Goal: Feedback & Contribution: Submit feedback/report problem

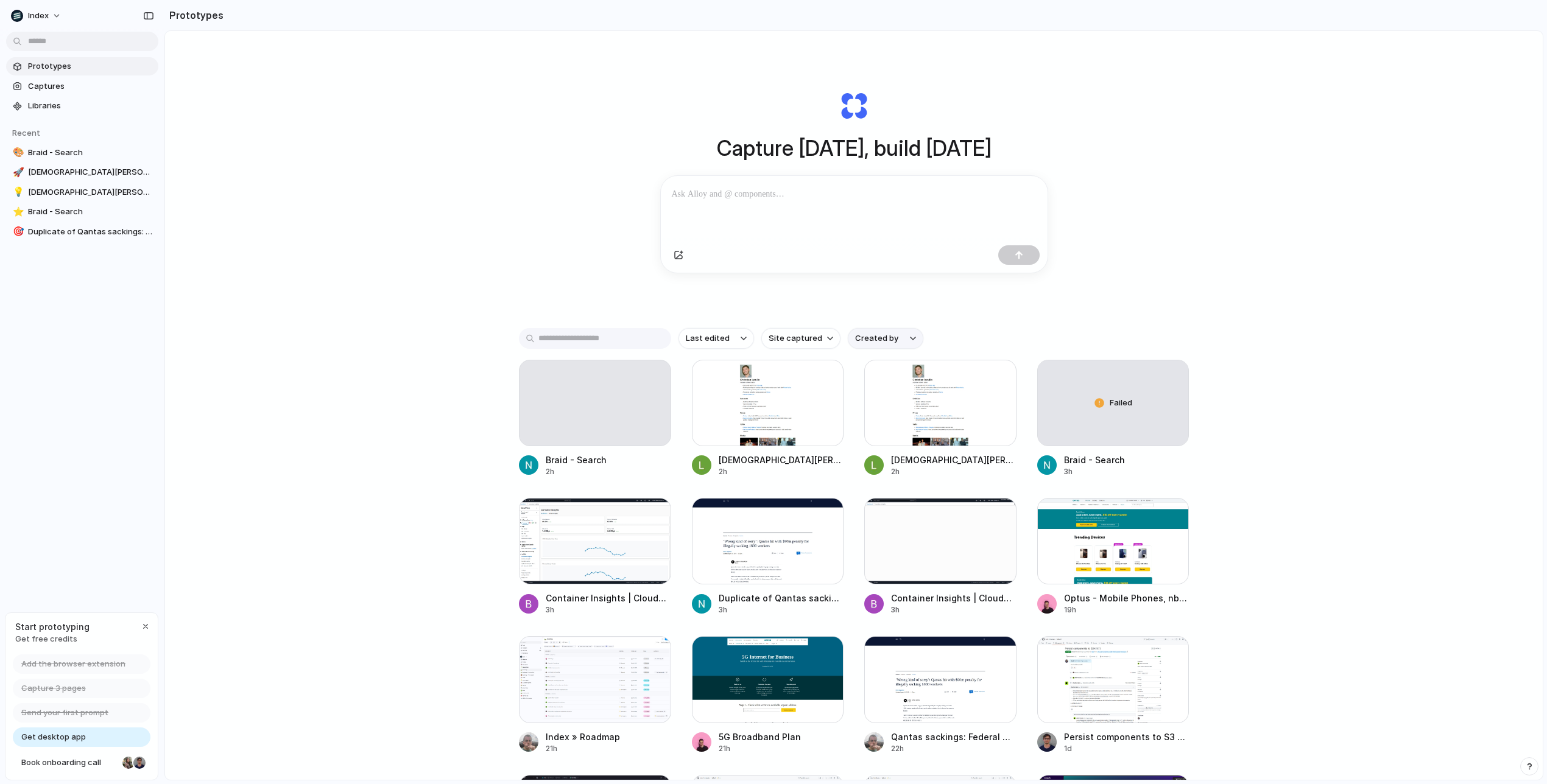
click at [877, 337] on span "Created by" at bounding box center [877, 339] width 43 height 12
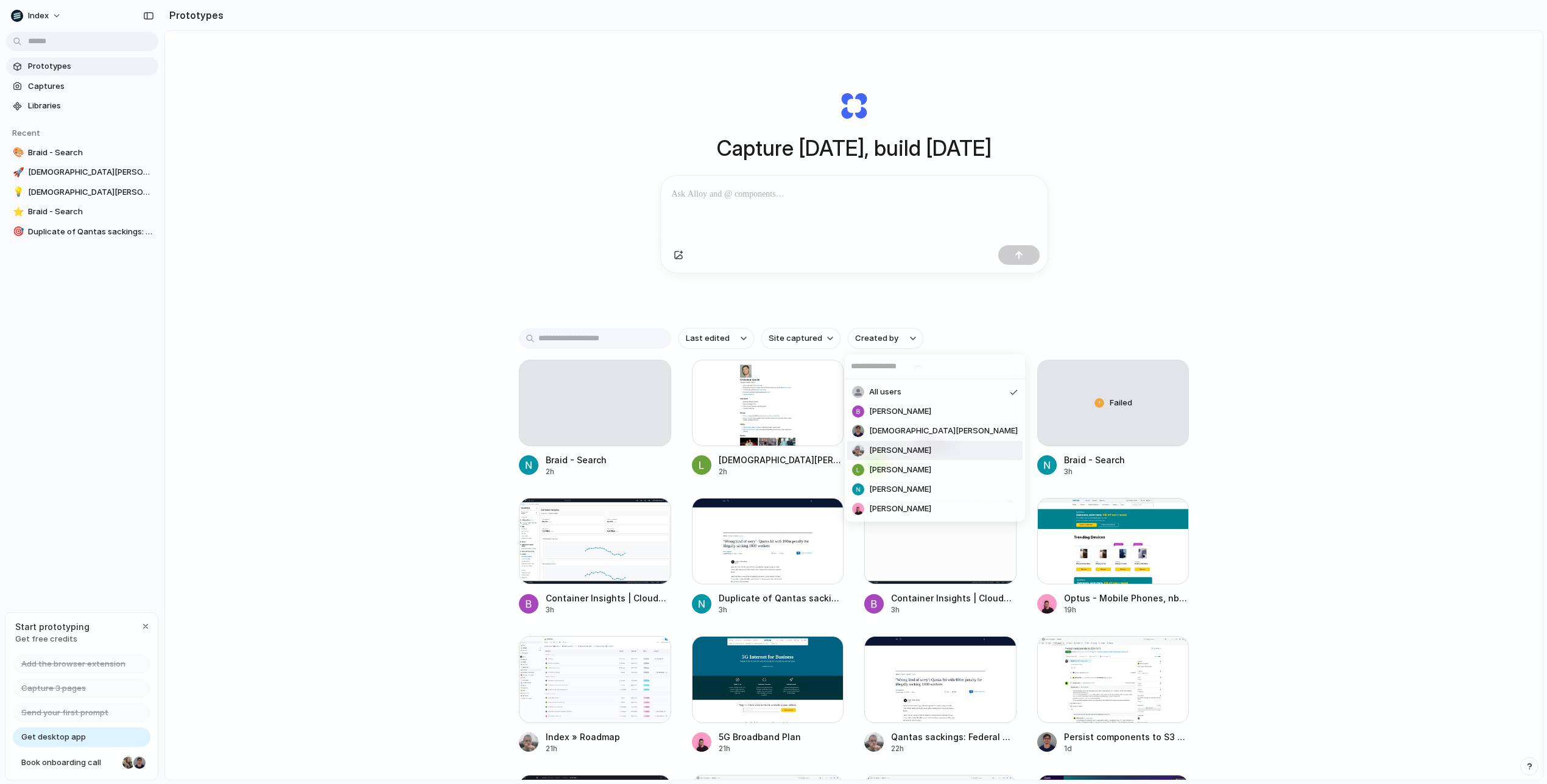
click at [877, 453] on span "[PERSON_NAME]" at bounding box center [900, 450] width 62 height 12
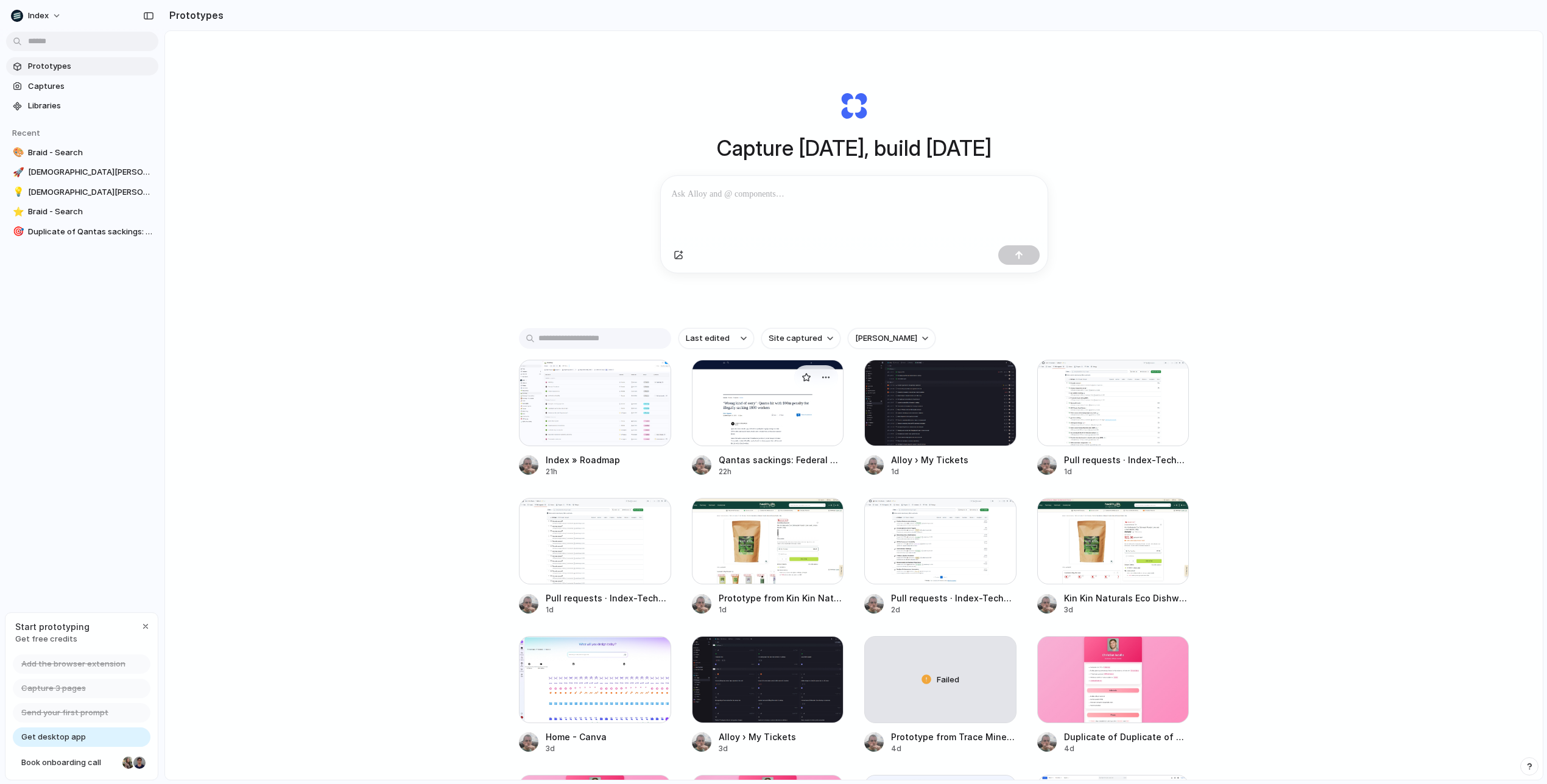
click at [749, 404] on div at bounding box center [768, 403] width 152 height 87
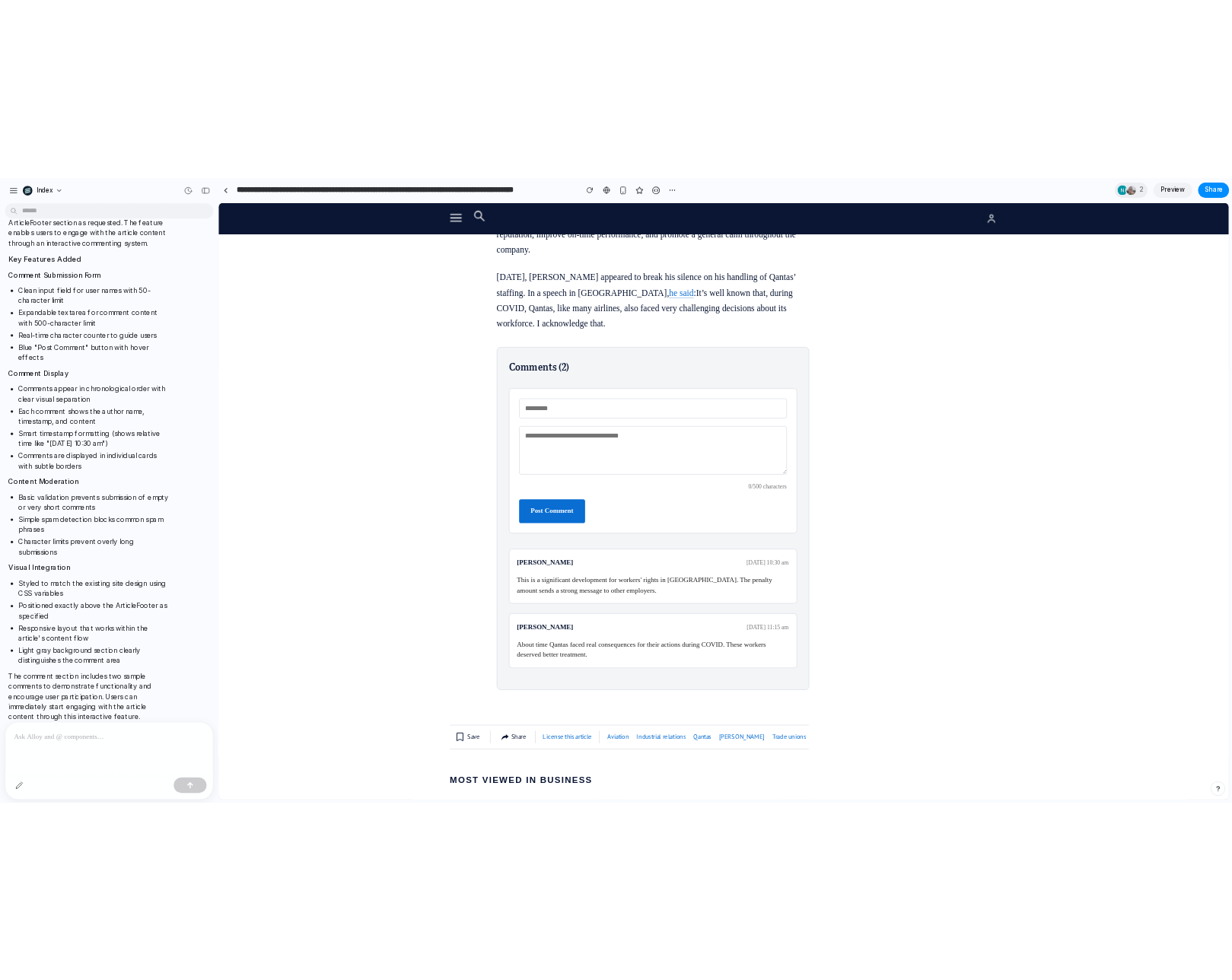
scroll to position [5171, 0]
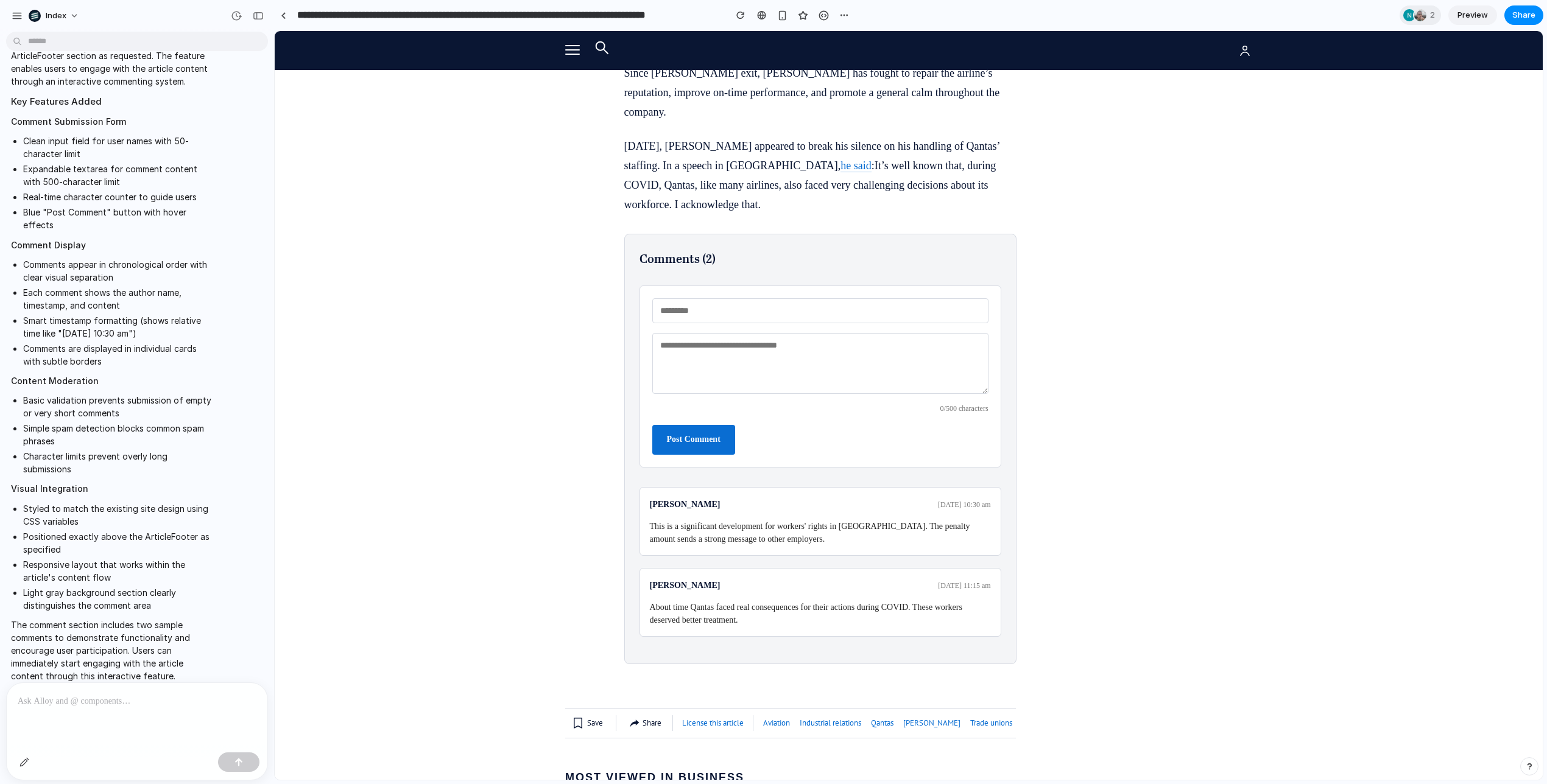
click at [647, 382] on form "0 /500 characters Post Comment" at bounding box center [820, 376] width 362 height 182
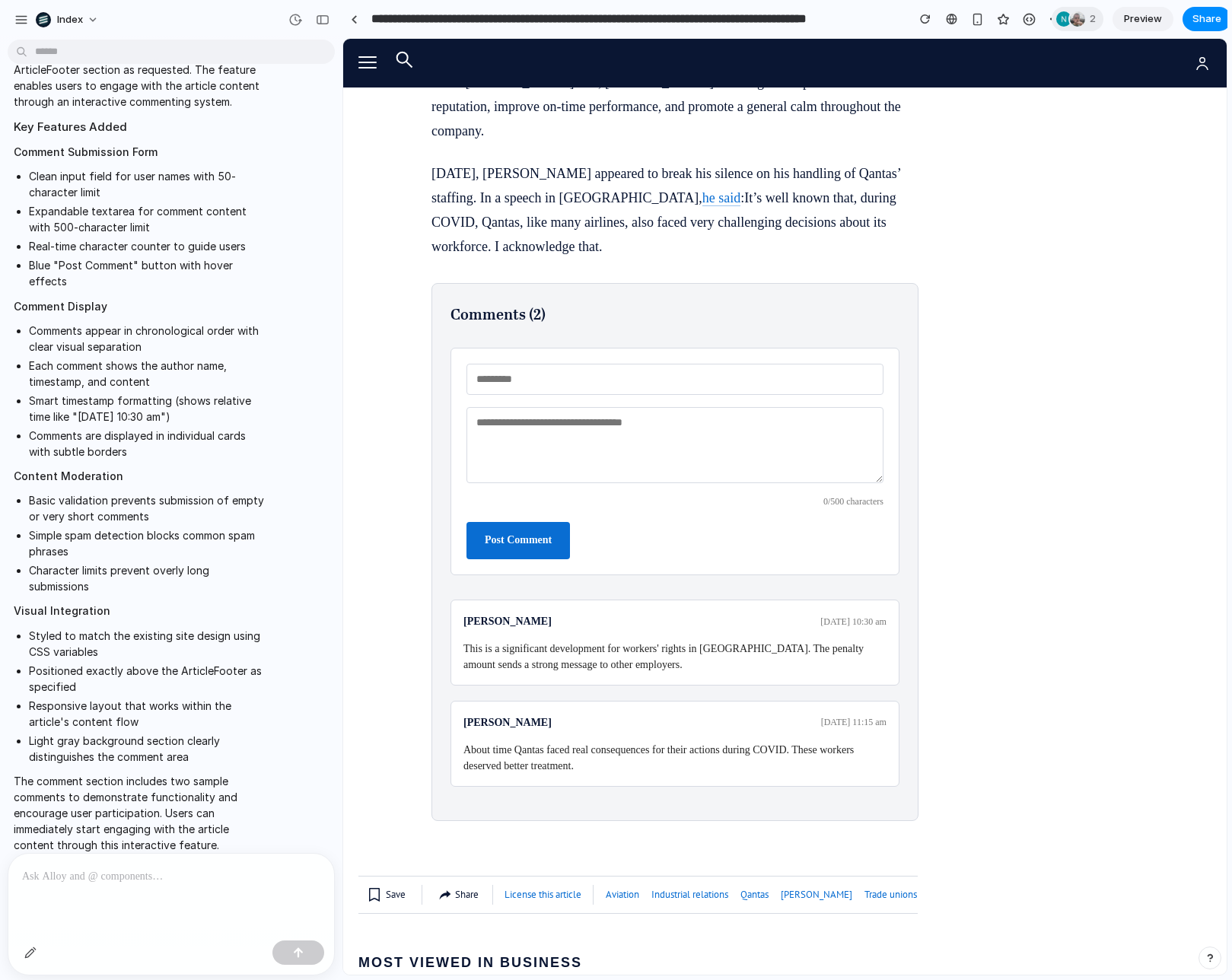
scroll to position [5160, 0]
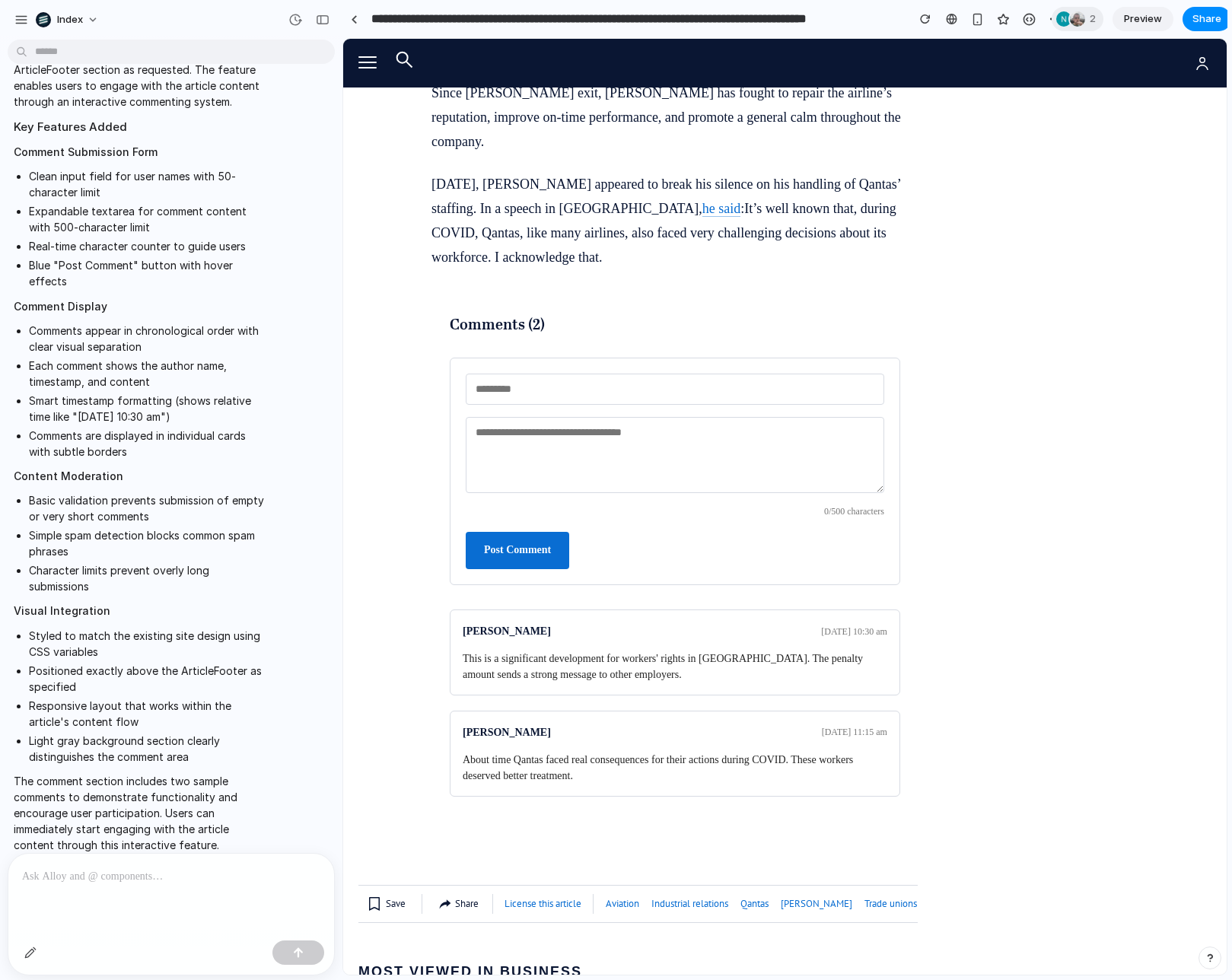
click at [834, 526] on form "0 /500 characters Post Comment" at bounding box center [675, 472] width 450 height 227
